Goal: Task Accomplishment & Management: Use online tool/utility

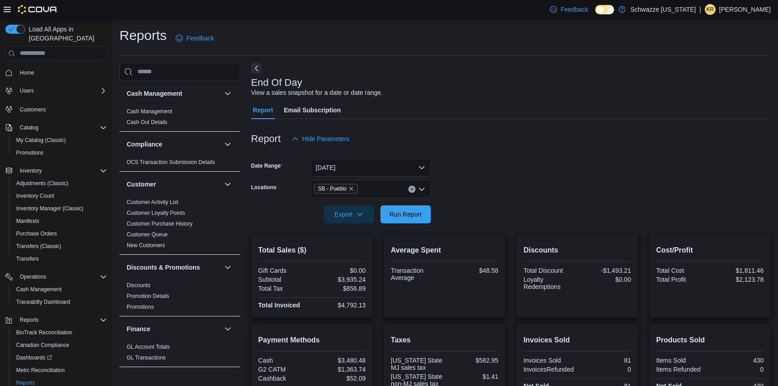
scroll to position [172, 0]
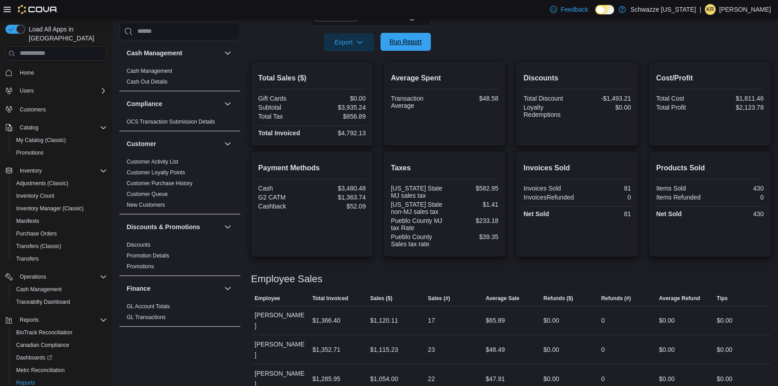
click at [409, 44] on span "Run Report" at bounding box center [406, 41] width 32 height 9
click at [400, 38] on span "Run Report" at bounding box center [406, 41] width 32 height 9
click at [395, 43] on span "Run Report" at bounding box center [406, 41] width 32 height 9
click at [356, 47] on span "Export" at bounding box center [349, 42] width 40 height 18
click at [356, 74] on button "Export to Pdf" at bounding box center [350, 78] width 51 height 18
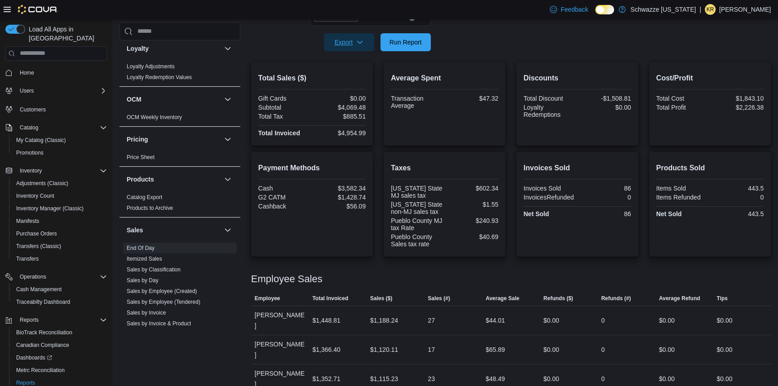
scroll to position [572, 0]
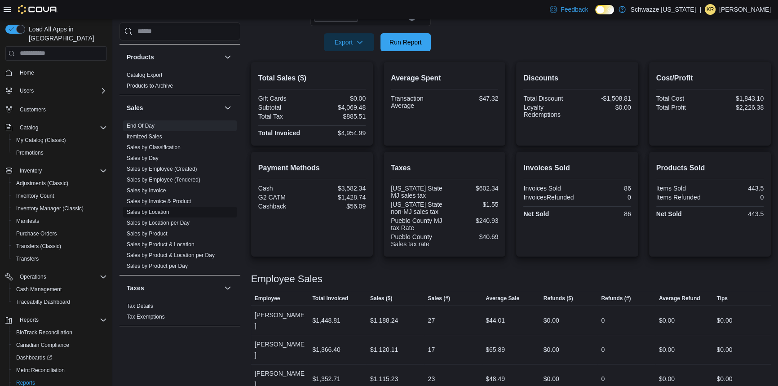
click at [155, 210] on link "Sales by Location" at bounding box center [148, 212] width 43 height 6
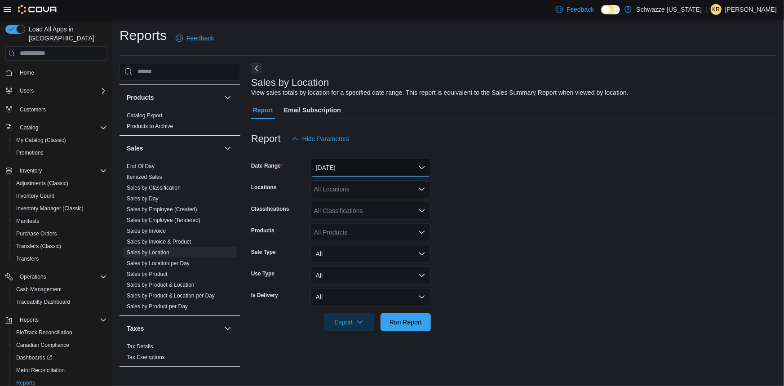
click at [347, 171] on button "[DATE]" at bounding box center [371, 168] width 120 height 18
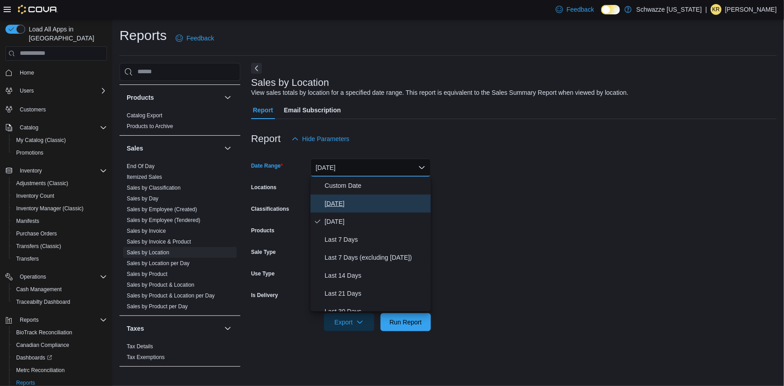
click at [337, 207] on span "[DATE]" at bounding box center [376, 203] width 102 height 11
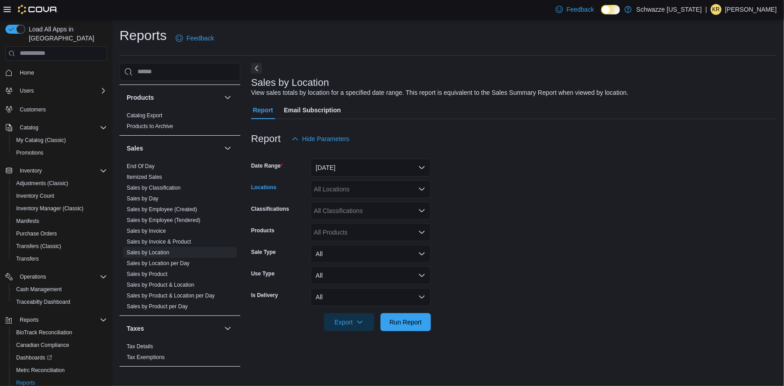
click at [342, 187] on div "All Locations" at bounding box center [371, 189] width 120 height 18
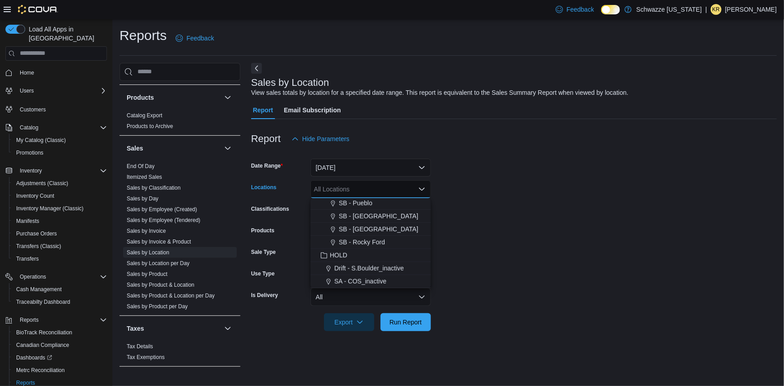
drag, startPoint x: 353, startPoint y: 204, endPoint x: 360, endPoint y: 206, distance: 6.5
click at [354, 204] on span "SB - Pueblo" at bounding box center [356, 203] width 34 height 9
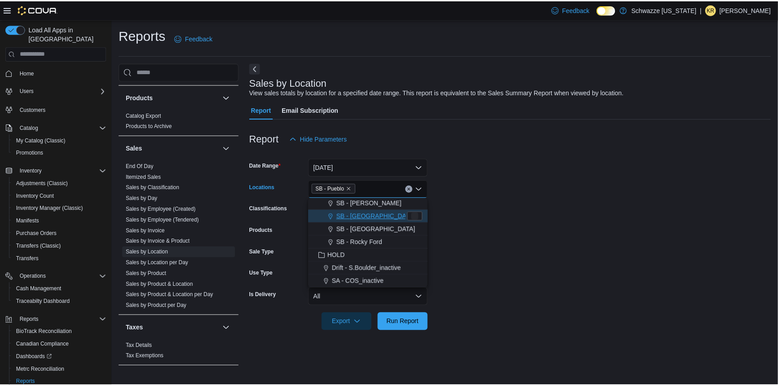
scroll to position [418, 0]
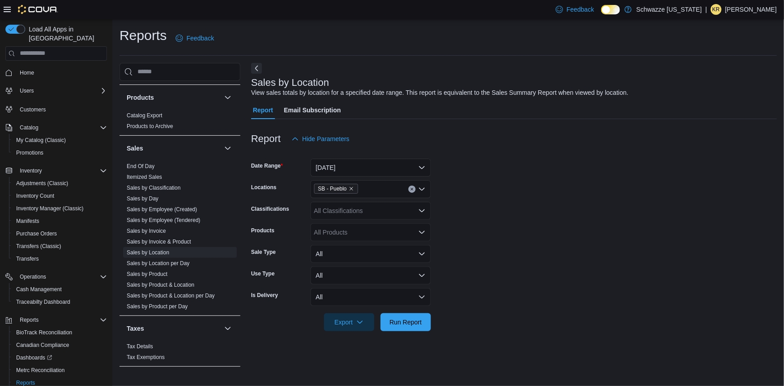
click at [448, 205] on form "Date Range [DATE] Locations SB - Pueblo Classifications All Classifications Pro…" at bounding box center [514, 239] width 526 height 183
click at [422, 315] on span "Run Report" at bounding box center [406, 322] width 40 height 18
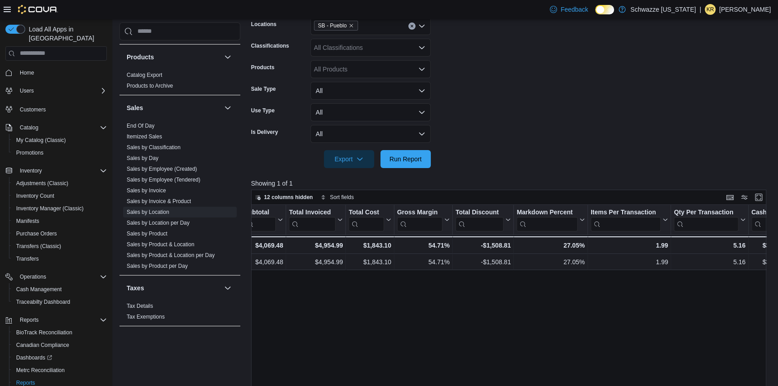
scroll to position [0, 416]
